Goal: Task Accomplishment & Management: Use online tool/utility

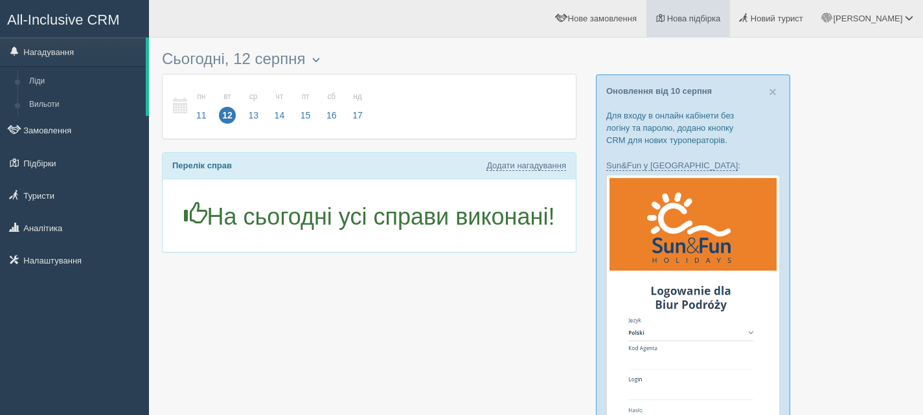
click at [721, 16] on span "Нова підбірка" at bounding box center [694, 19] width 54 height 10
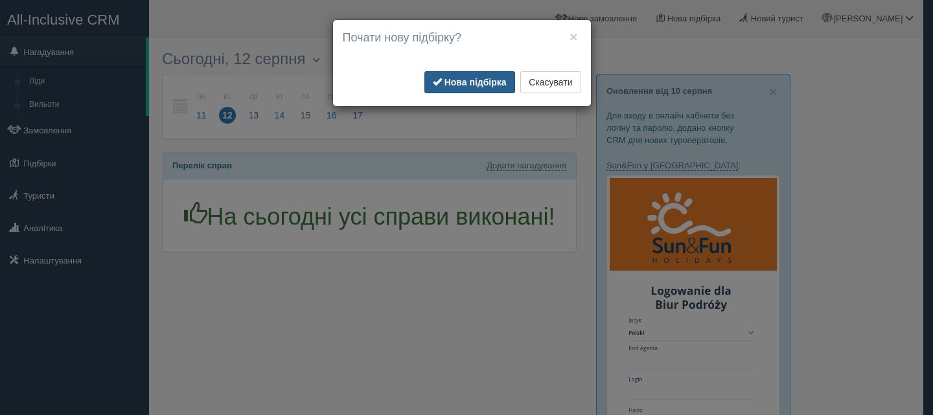
click at [483, 73] on button "Нова підбірка" at bounding box center [469, 82] width 91 height 22
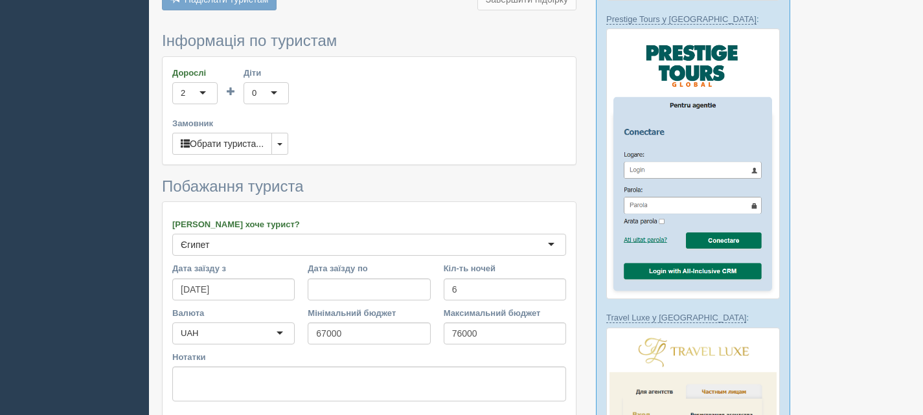
scroll to position [713, 0]
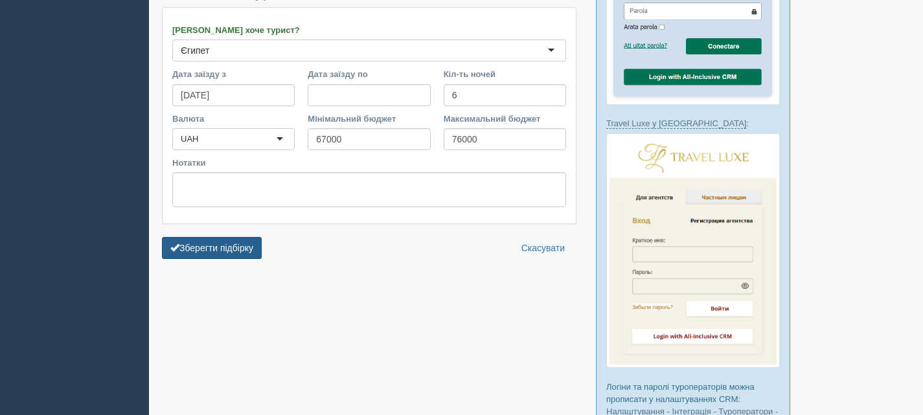
click at [231, 240] on button "Зберегти підбірку" at bounding box center [212, 248] width 100 height 22
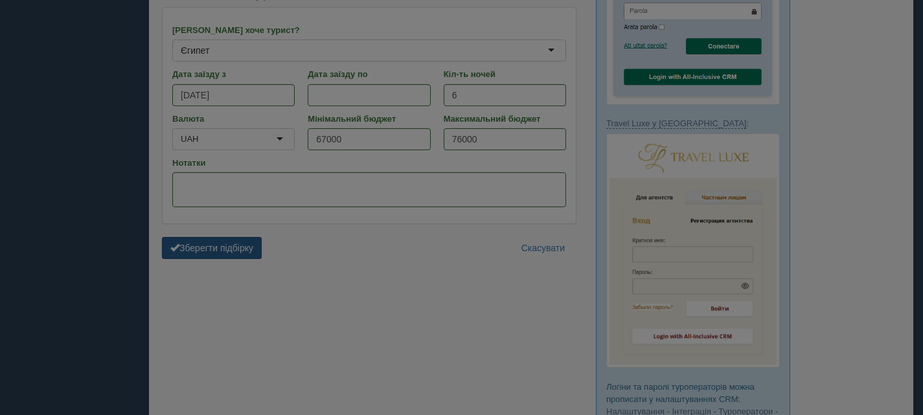
scroll to position [629, 0]
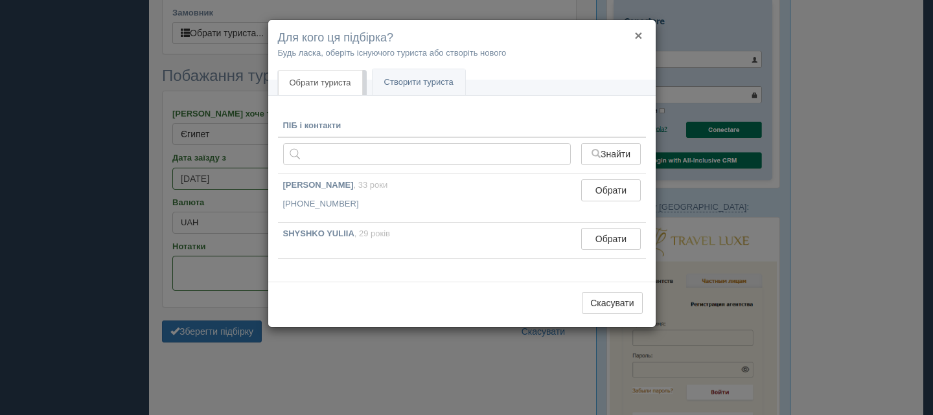
click at [640, 35] on button "×" at bounding box center [638, 36] width 8 height 14
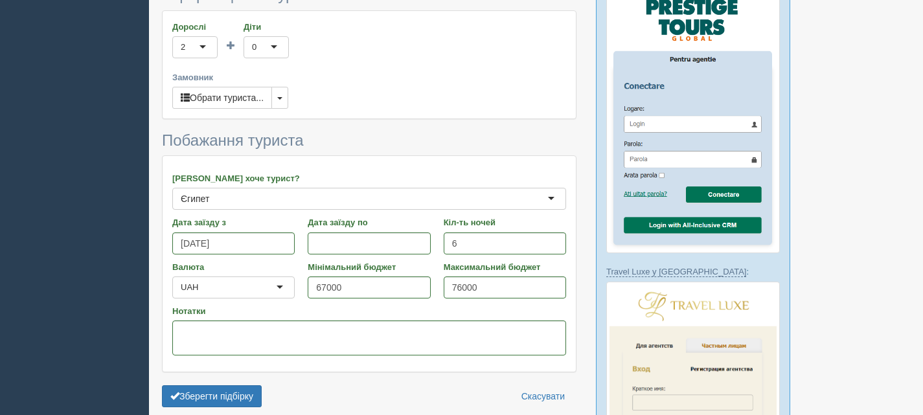
scroll to position [564, 0]
click at [280, 101] on button "button" at bounding box center [280, 98] width 17 height 22
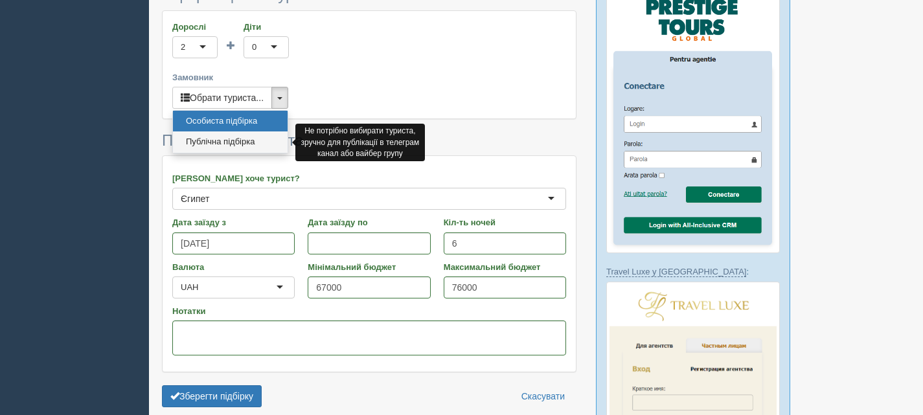
click at [251, 137] on link "Публічна підбірка" at bounding box center [230, 142] width 115 height 21
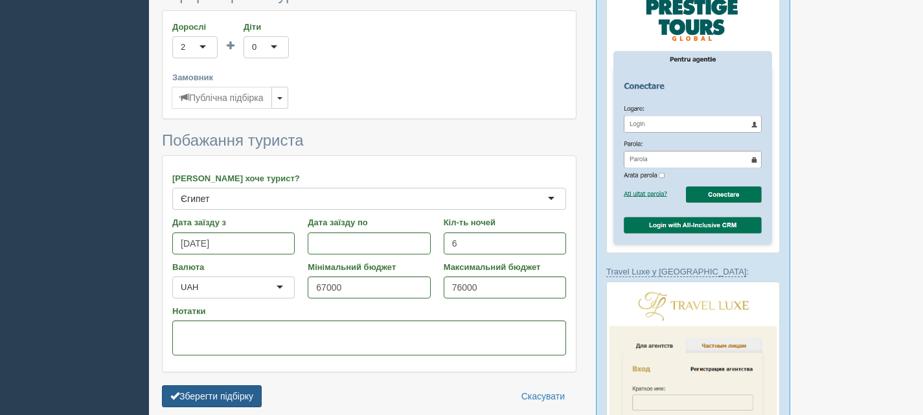
click at [203, 399] on button "Зберегти підбірку" at bounding box center [212, 397] width 100 height 22
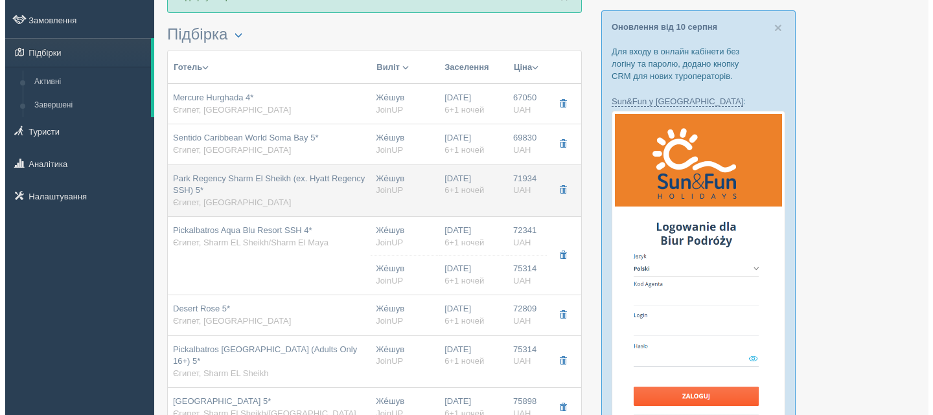
scroll to position [65, 0]
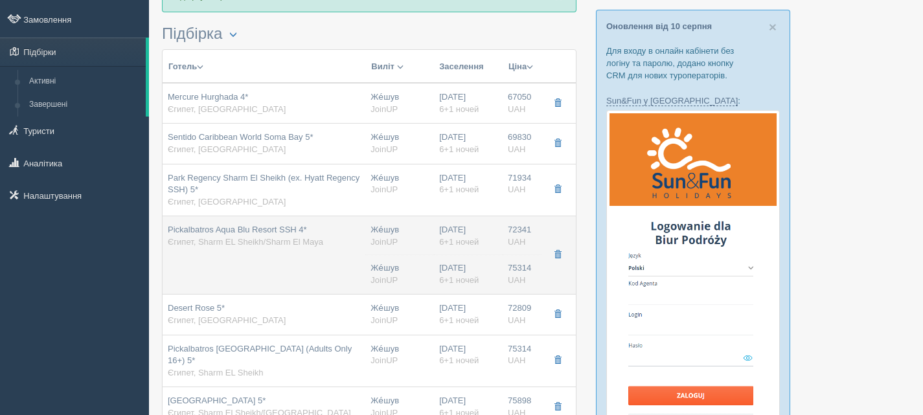
click at [325, 237] on div "Pickalbatros Aqua Blu Resort SSH 4* [GEOGRAPHIC_DATA], [GEOGRAPHIC_DATA]/Sharm …" at bounding box center [264, 236] width 192 height 24
type input "Pickalbatros Aqua Blu Resort SSH 4*"
type input "Єгипет"
type input "Sharm EL Sheikh/Sharm El Maya"
type input "72341.00"
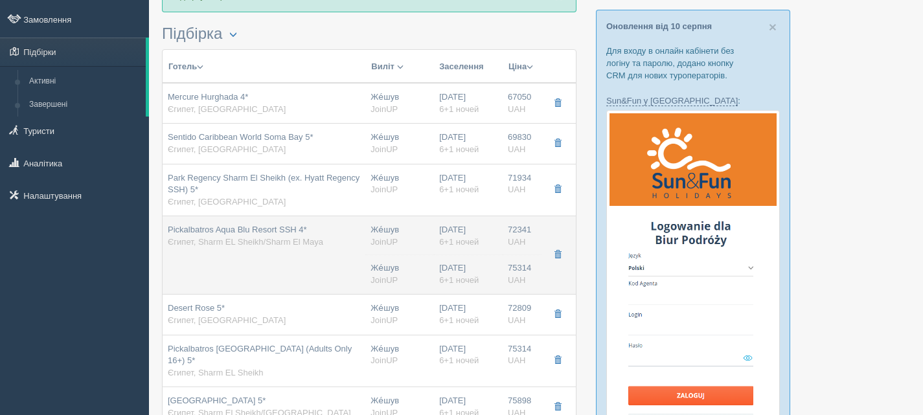
type input "Же́шув"
type input "23:30"
type input "6+1"
type input "Standard Room"
type input "AI"
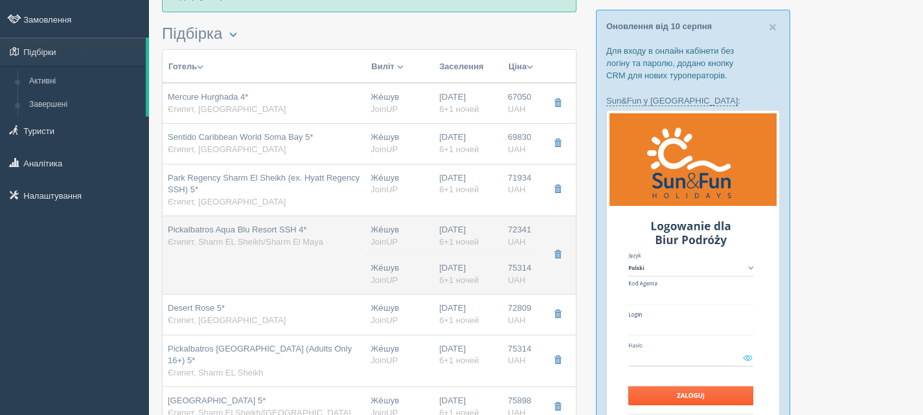
type input "JoinUP"
type input "[URL][DOMAIN_NAME]"
type input "75314.00"
type input "Же́шув"
type input "23:30"
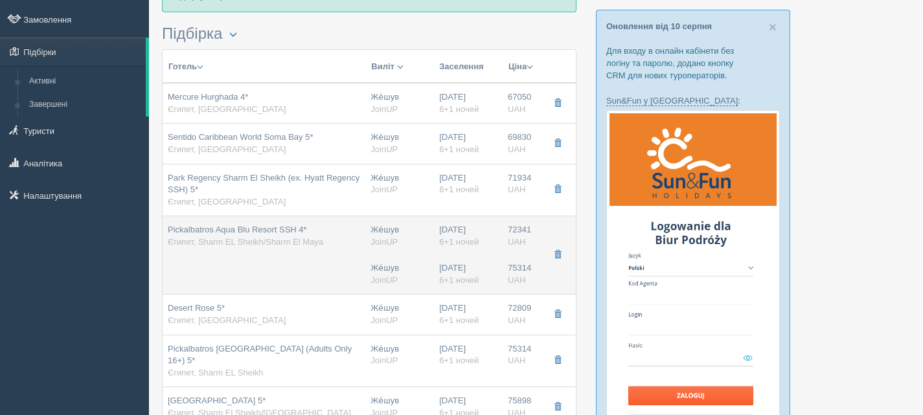
type input "6+1"
type input "Standard Pool View"
type input "AI"
type input "JoinUP"
type input "[URL][DOMAIN_NAME]"
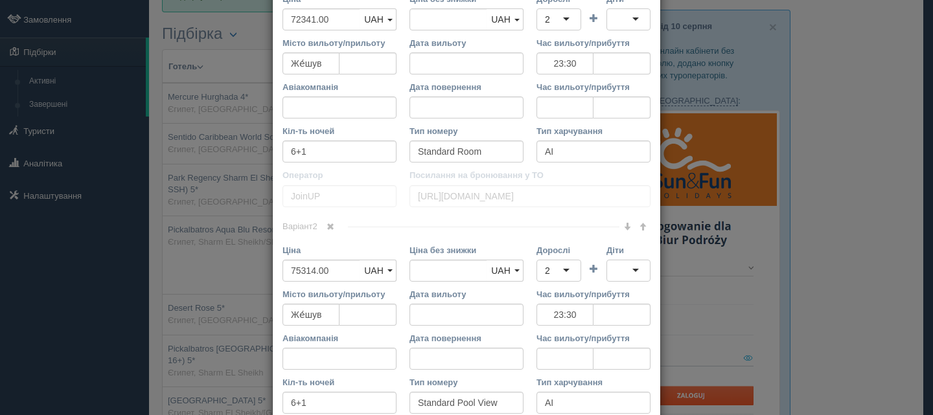
scroll to position [583, 0]
click at [328, 224] on span at bounding box center [331, 228] width 8 height 8
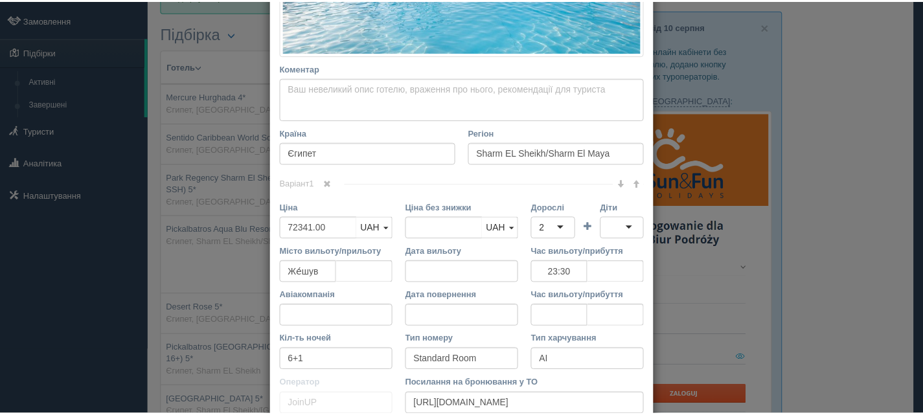
scroll to position [483, 0]
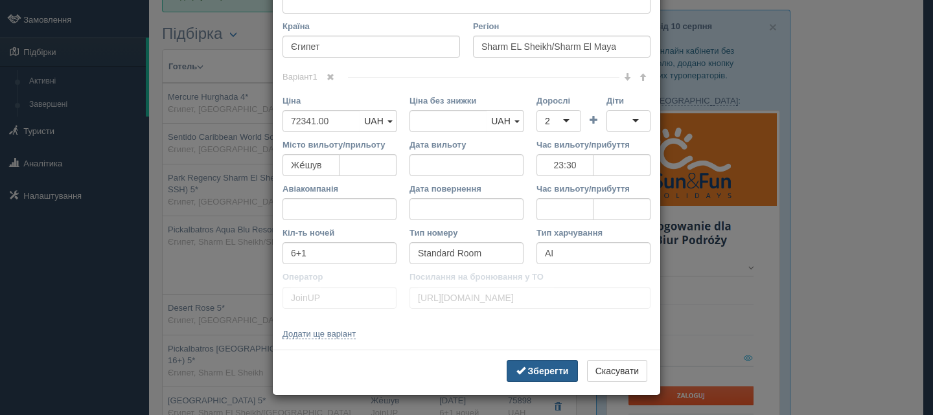
click at [537, 371] on b "Зберегти" at bounding box center [548, 371] width 41 height 10
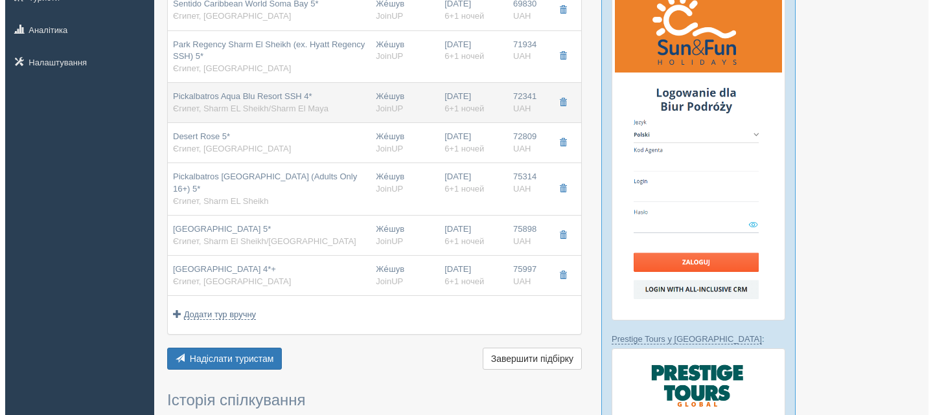
scroll to position [324, 0]
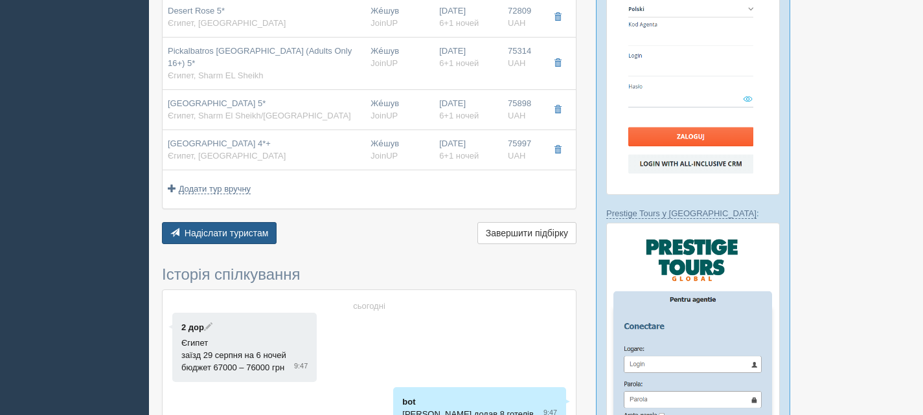
click at [263, 233] on span "Надіслати туристам" at bounding box center [227, 233] width 84 height 10
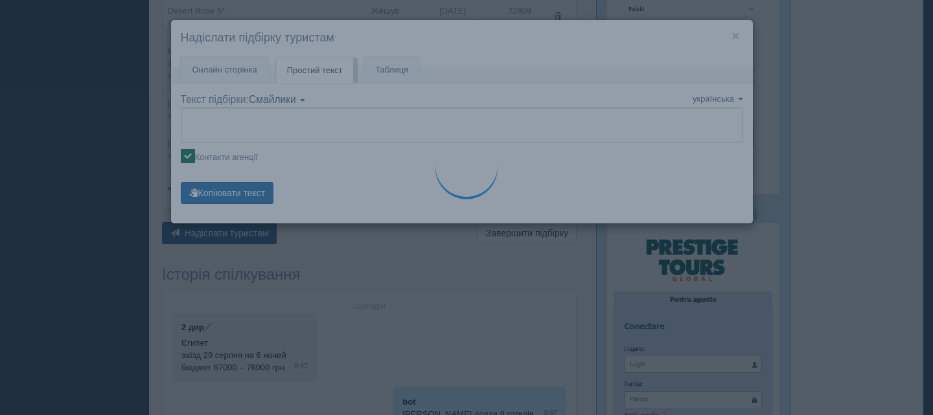
type textarea "🌞 Loremip dol! Sitametcon Adi elitseddoe temp incididu: 🌎 Utlabo, Etdolore 🏩 Ma…"
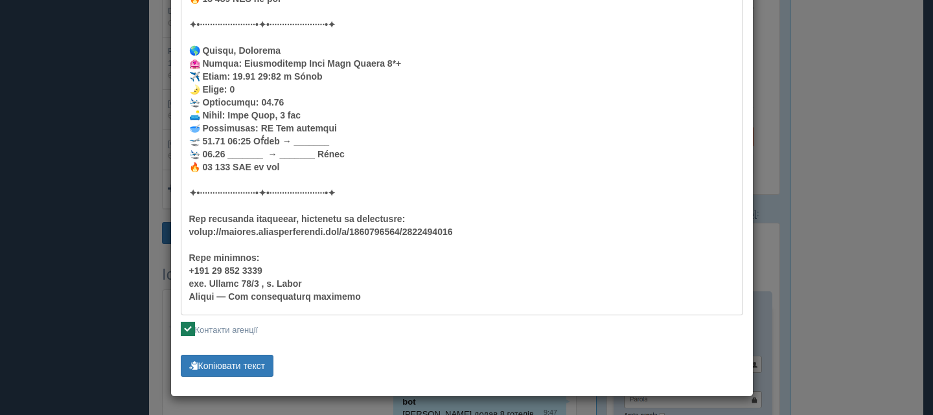
scroll to position [1275, 0]
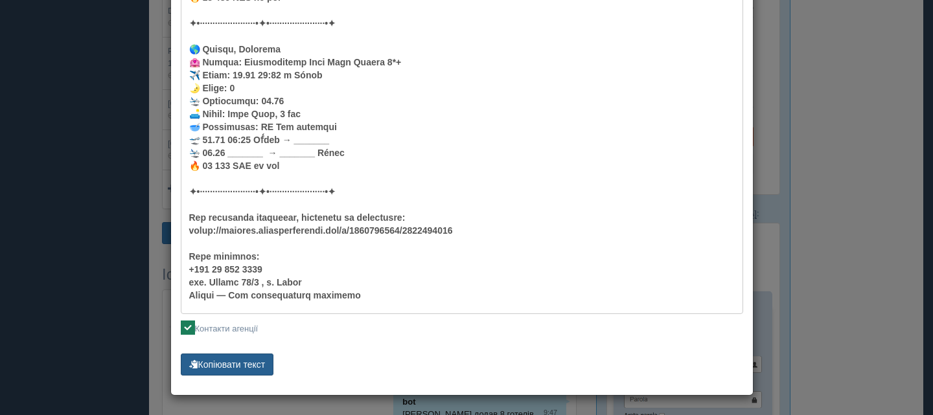
click at [237, 362] on button "Копіювати текст" at bounding box center [227, 365] width 93 height 22
